Goal: Answer question/provide support

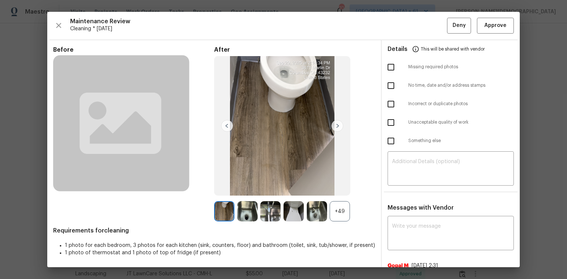
scroll to position [59, 0]
click at [61, 26] on icon "button" at bounding box center [58, 25] width 9 height 9
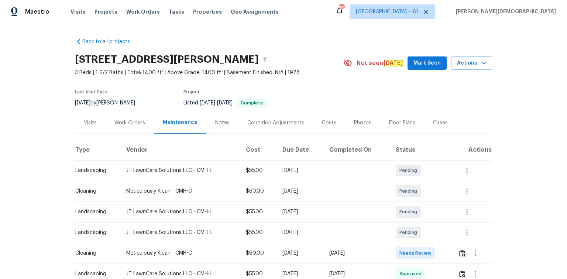
scroll to position [92, 0]
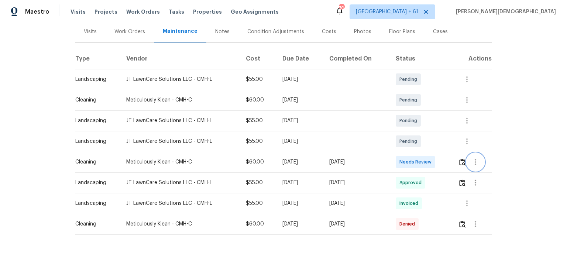
click at [467, 162] on button "button" at bounding box center [476, 162] width 18 height 18
click at [459, 159] on div at bounding box center [283, 139] width 567 height 279
click at [460, 159] on img "button" at bounding box center [462, 162] width 6 height 7
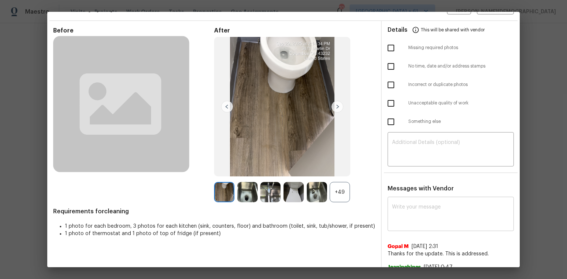
scroll to position [30, 0]
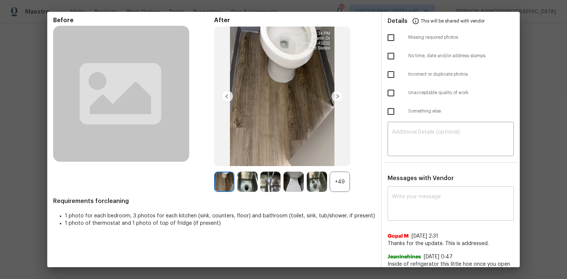
click at [408, 195] on textarea at bounding box center [450, 204] width 117 height 21
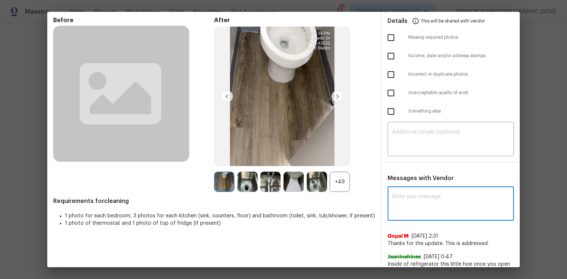
paste textarea "Maintenance Audit Team: Hello! Unfortunately, this Cleaning visit completed on …"
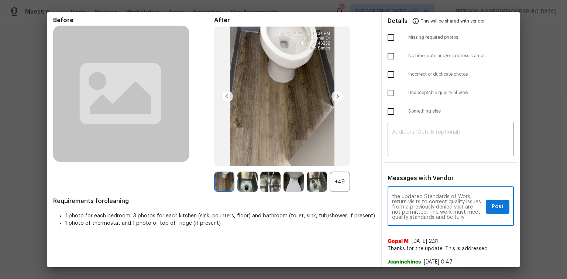
scroll to position [0, 0]
type textarea "Maintenance Audit Team: Hello! Unfortunately, this Cleaning visit completed on …"
click at [412, 138] on textarea at bounding box center [450, 140] width 117 height 21
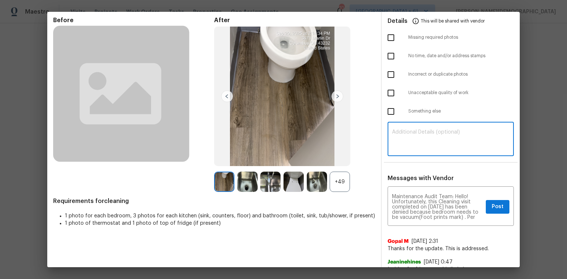
paste textarea "Maintenance Audit Team: Hello! Unfortunately, this Cleaning visit completed on …"
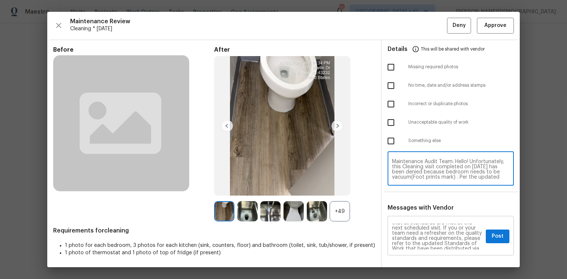
scroll to position [77, 0]
type textarea "Maintenance Audit Team: Hello! Unfortunately, this Cleaning visit completed on …"
click at [495, 232] on span "Post" at bounding box center [498, 236] width 12 height 9
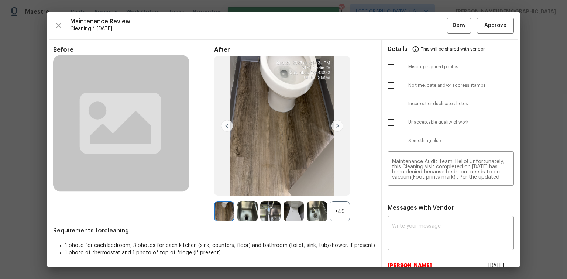
scroll to position [0, 0]
click at [388, 121] on input "checkbox" at bounding box center [391, 123] width 16 height 16
checkbox input "true"
click at [447, 31] on button "Deny" at bounding box center [459, 26] width 24 height 16
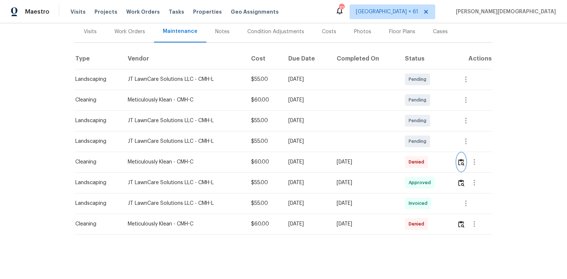
click at [460, 162] on button "button" at bounding box center [461, 162] width 8 height 18
